Goal: Information Seeking & Learning: Find contact information

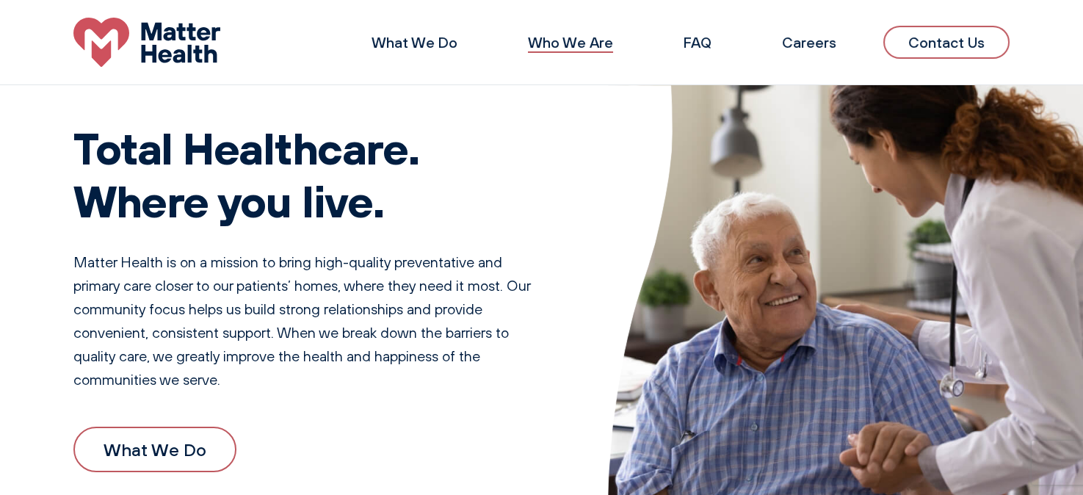
click at [556, 42] on link "Who We Are" at bounding box center [570, 42] width 85 height 18
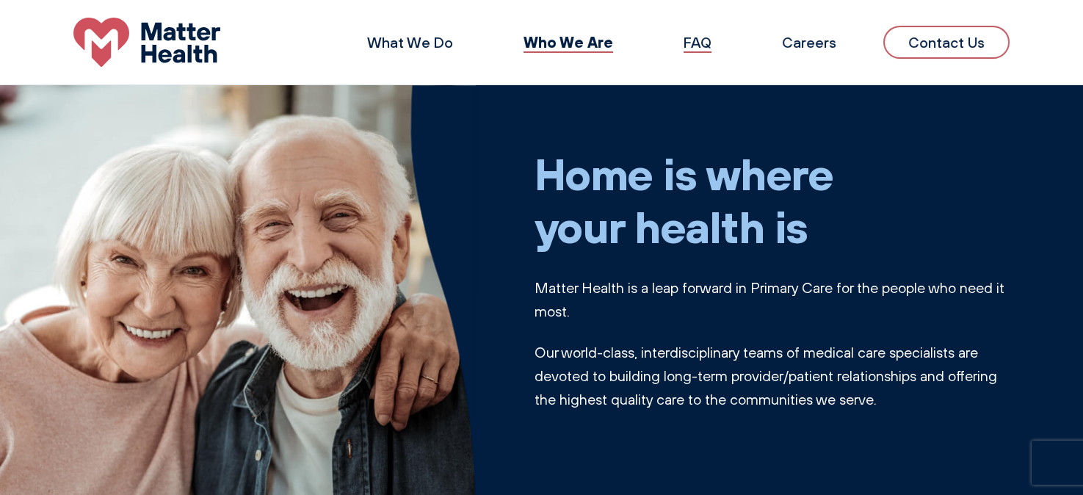
click at [691, 43] on link "FAQ" at bounding box center [698, 42] width 28 height 18
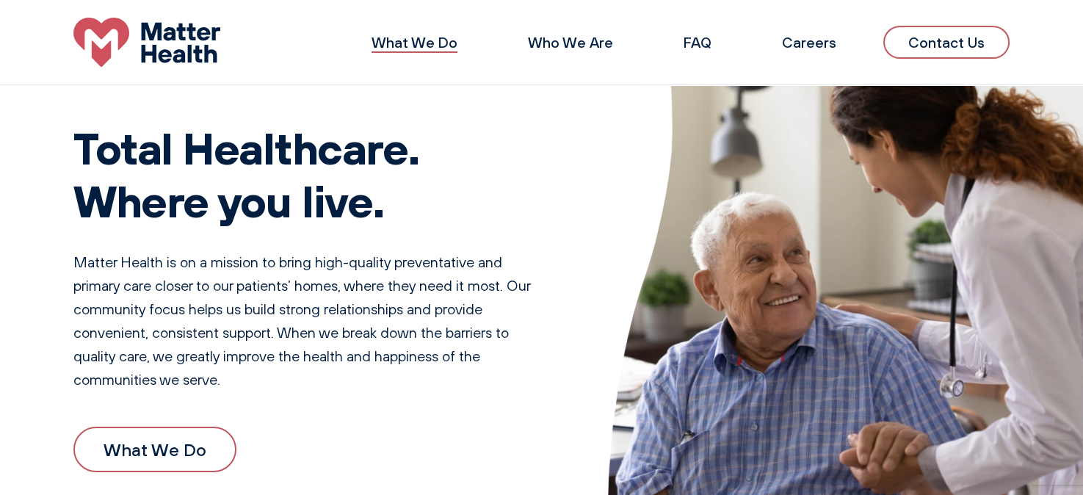
click at [417, 37] on link "What We Do" at bounding box center [415, 42] width 86 height 18
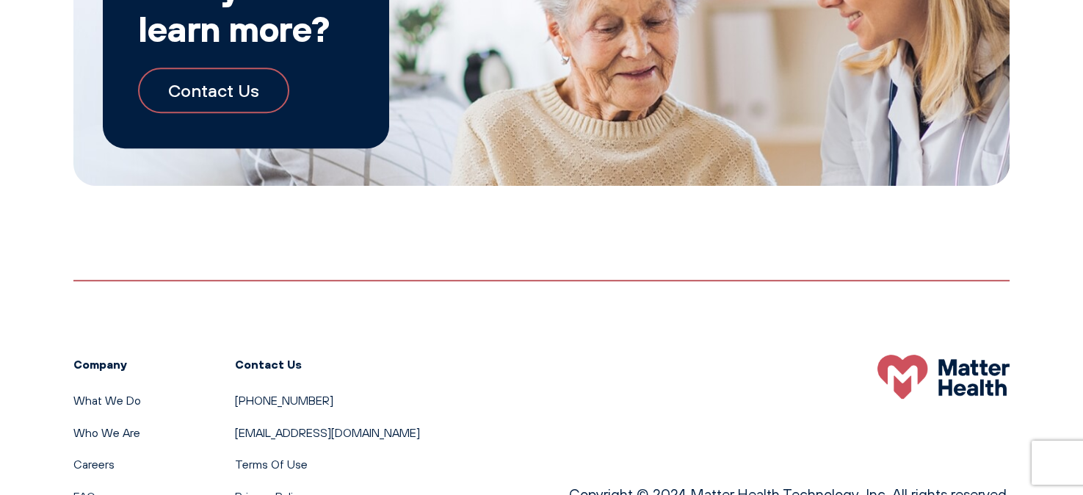
scroll to position [1711, 0]
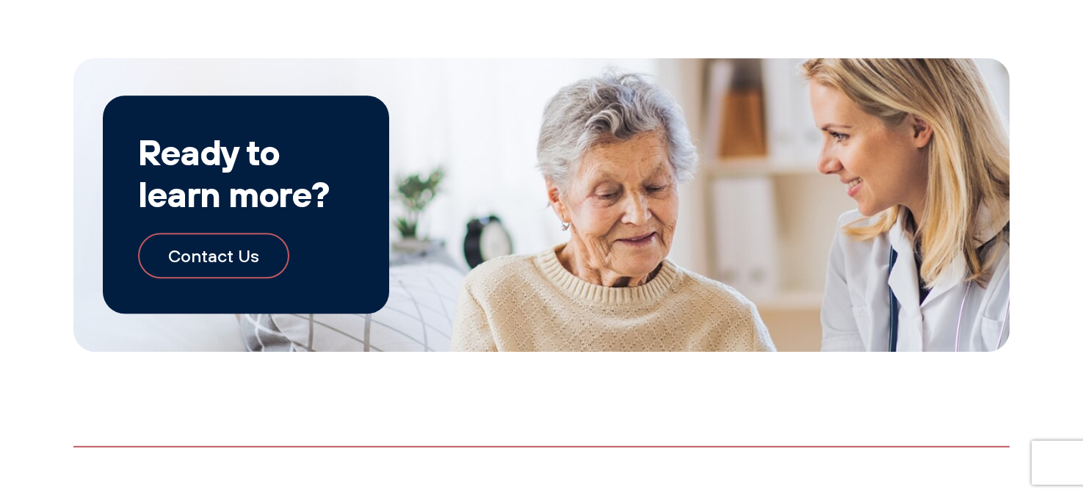
scroll to position [2696, 0]
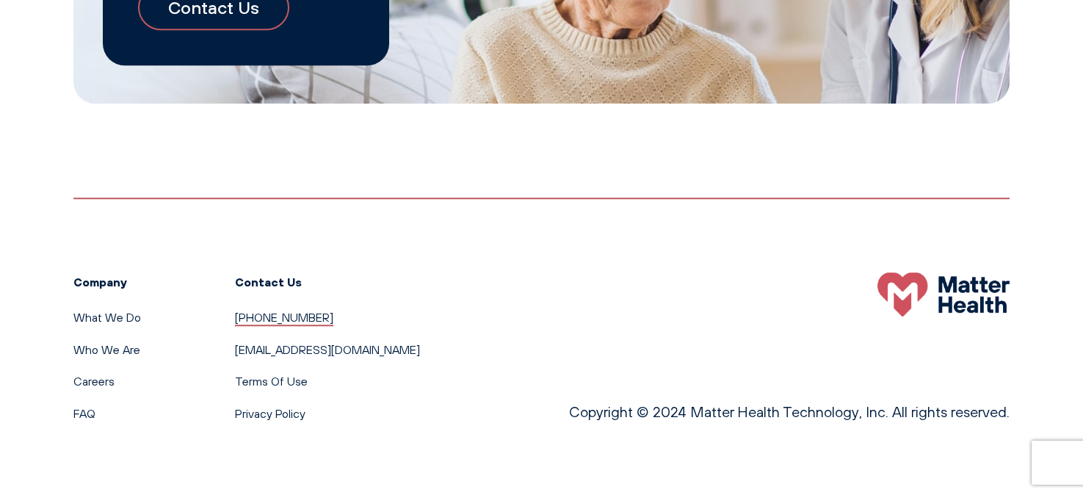
drag, startPoint x: 312, startPoint y: 315, endPoint x: 236, endPoint y: 320, distance: 76.5
click at [236, 317] on li "[PHONE_NUMBER]" at bounding box center [327, 317] width 185 height 19
copy link "[PHONE_NUMBER]"
drag, startPoint x: 411, startPoint y: 347, endPoint x: 233, endPoint y: 350, distance: 178.5
click at [233, 350] on div "Company What We Do Who We Are Careers FAQ Contact Us 615-570-2330 Support@Matte…" at bounding box center [541, 311] width 937 height 226
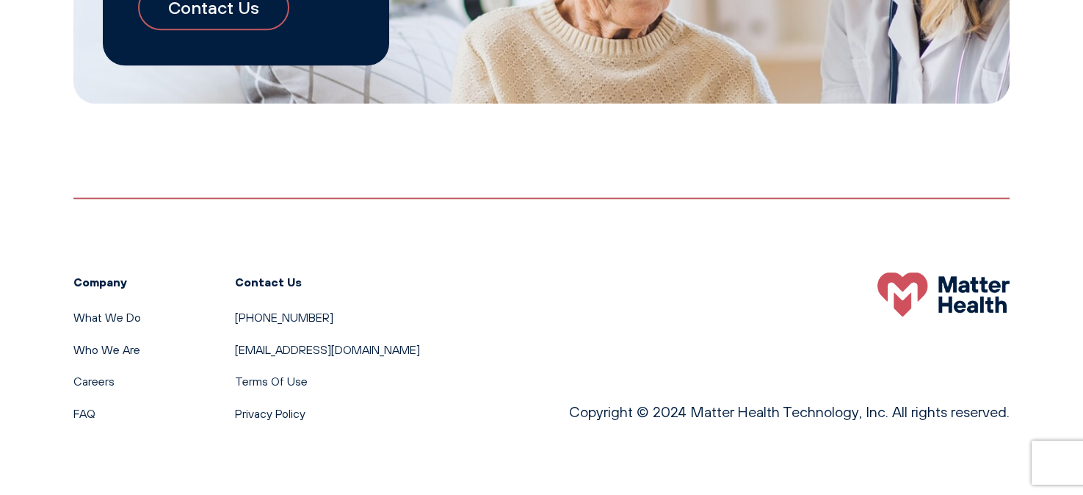
copy link "[EMAIL_ADDRESS][DOMAIN_NAME]"
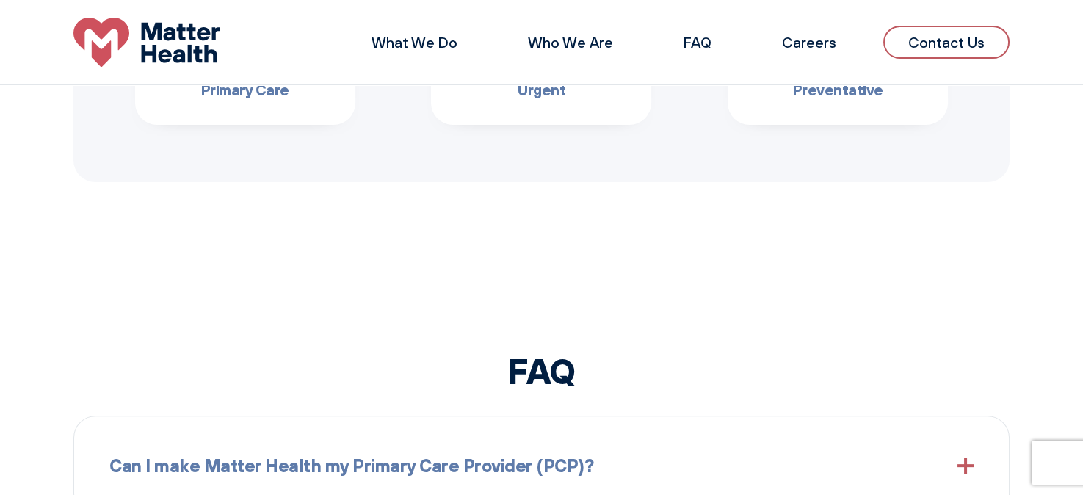
scroll to position [1281, 0]
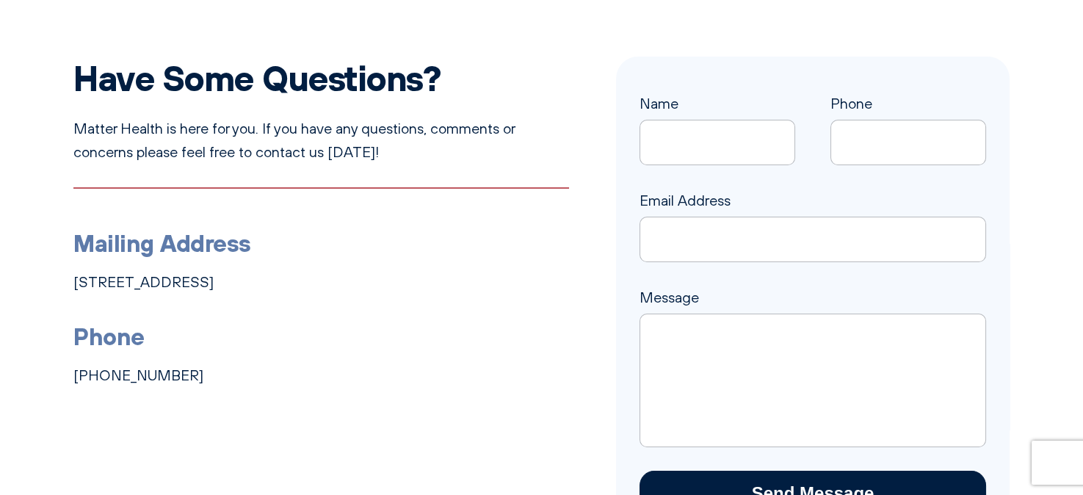
scroll to position [151, 0]
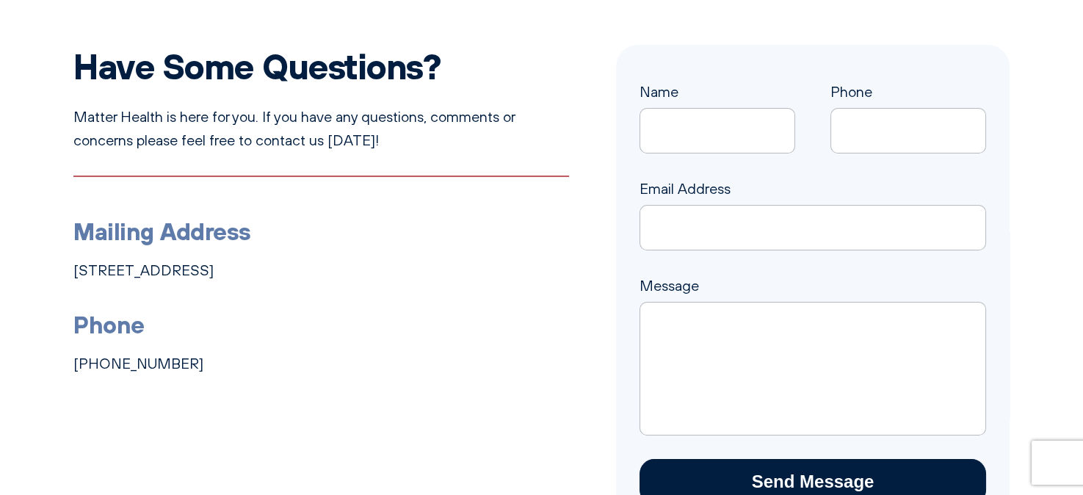
drag, startPoint x: 394, startPoint y: 270, endPoint x: 70, endPoint y: 273, distance: 323.9
click at [70, 273] on div "Have Some Questions? Matter Health is here for you. If you have any questions, …" at bounding box center [541, 286] width 1083 height 483
copy link "[STREET_ADDRESS]"
